Goal: Task Accomplishment & Management: Use online tool/utility

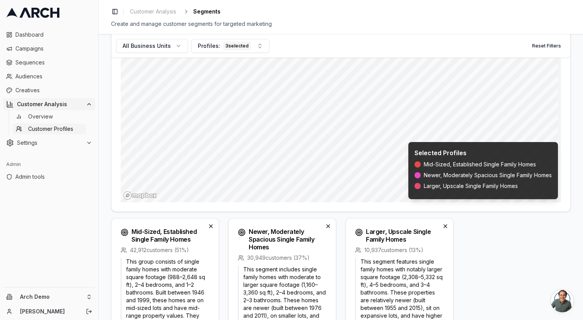
scroll to position [113, 0]
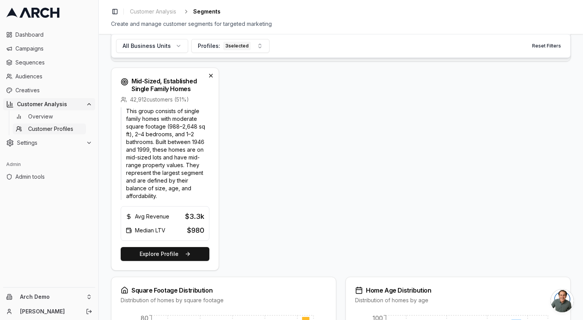
scroll to position [265, 0]
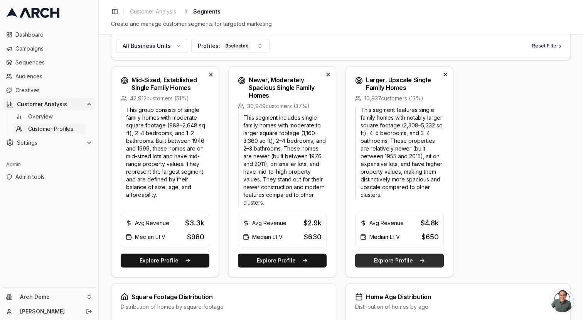
click at [403, 255] on button "Explore Profile" at bounding box center [399, 260] width 89 height 14
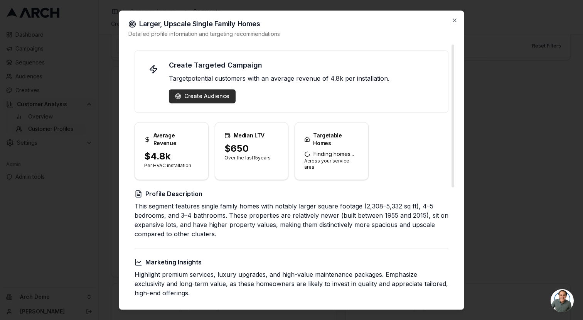
click at [198, 101] on button "Create Audience" at bounding box center [202, 96] width 67 height 14
click at [199, 99] on div "Create Audience" at bounding box center [202, 96] width 54 height 8
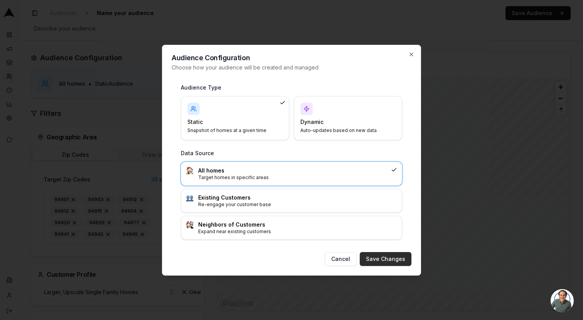
click at [367, 254] on button "Save Changes" at bounding box center [386, 259] width 52 height 14
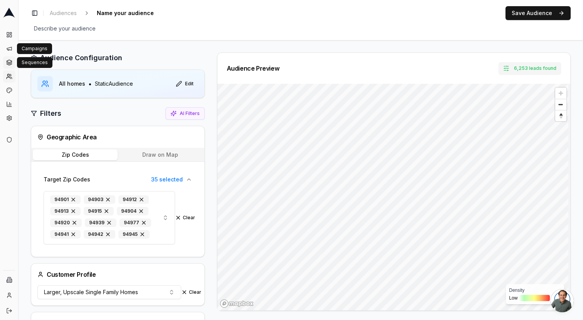
click at [9, 64] on icon at bounding box center [9, 62] width 6 height 6
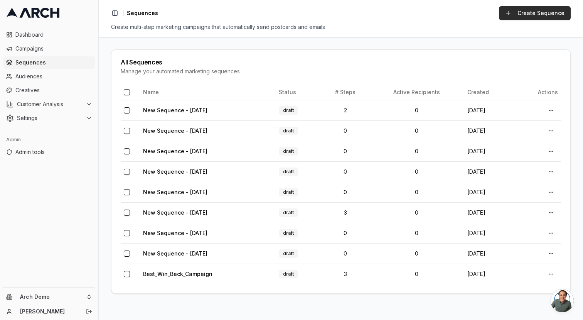
click at [547, 12] on link "Create Sequence" at bounding box center [535, 13] width 72 height 14
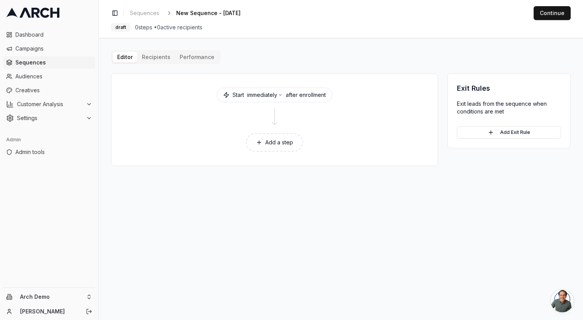
click at [268, 146] on button "Add a step" at bounding box center [274, 142] width 57 height 19
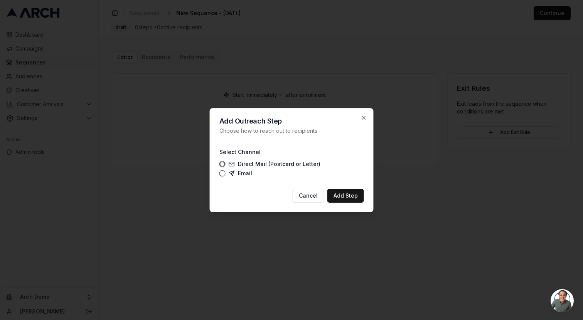
click at [246, 167] on label "Direct Mail (Postcard or Letter)" at bounding box center [275, 164] width 92 height 6
click at [226, 167] on button "Direct Mail (Postcard or Letter)" at bounding box center [223, 164] width 6 height 6
click at [351, 193] on button "Add Step" at bounding box center [346, 196] width 37 height 14
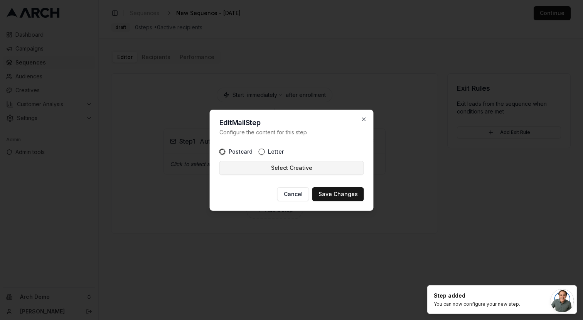
click at [296, 170] on button "Select Creative" at bounding box center [292, 168] width 145 height 14
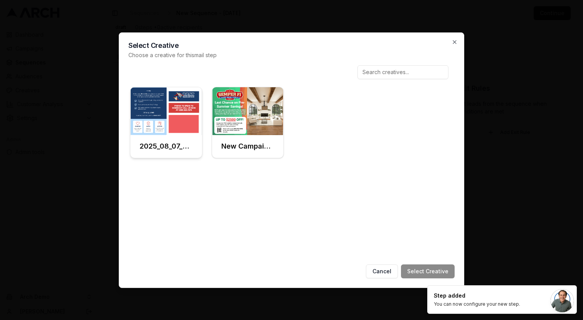
click at [173, 117] on img at bounding box center [166, 111] width 72 height 48
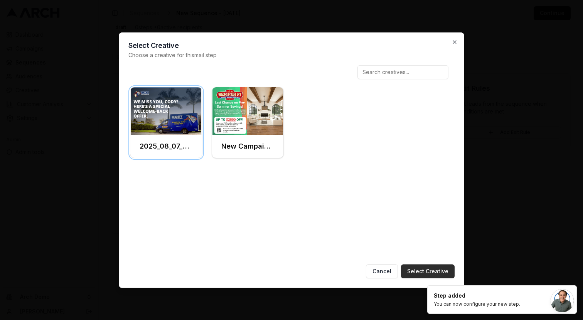
click at [438, 267] on button "Select Creative" at bounding box center [428, 271] width 54 height 14
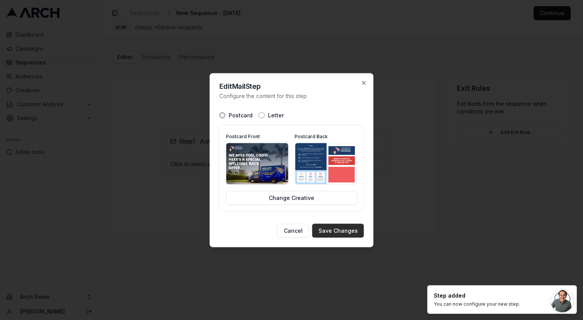
click at [345, 227] on button "Save Changes" at bounding box center [338, 230] width 52 height 14
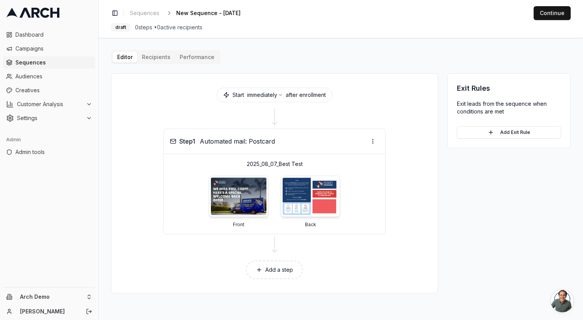
click at [279, 271] on button "Add a step" at bounding box center [274, 269] width 57 height 19
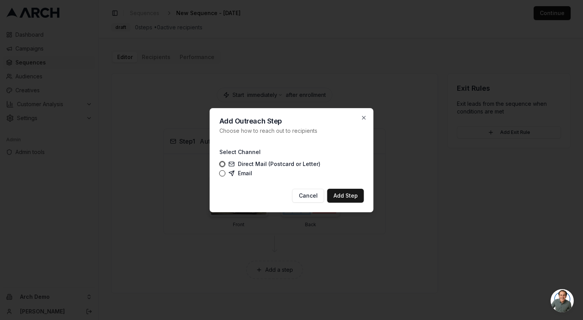
click at [217, 174] on div "Add Outreach Step Choose how to reach out to recipients Select Channel Direct M…" at bounding box center [292, 160] width 164 height 104
click at [222, 173] on button "Email" at bounding box center [223, 173] width 6 height 6
click at [362, 117] on icon "button" at bounding box center [364, 118] width 6 height 6
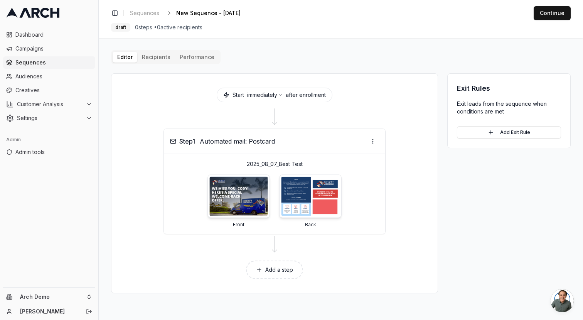
click at [248, 201] on img at bounding box center [238, 196] width 58 height 39
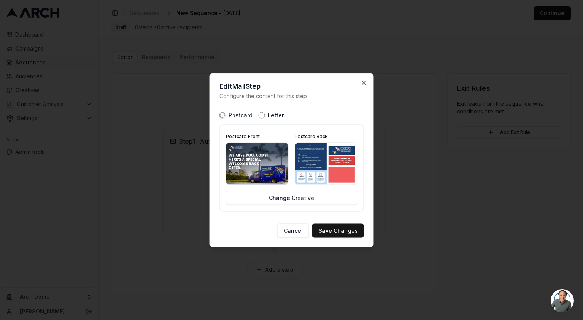
click at [257, 162] on img at bounding box center [257, 163] width 62 height 41
